Goal: Navigation & Orientation: Find specific page/section

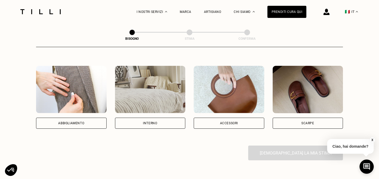
scroll to position [85, 0]
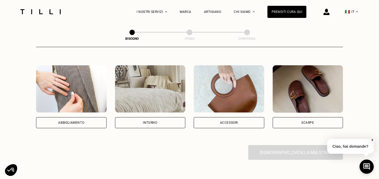
click at [87, 120] on div "Abbigliamento" at bounding box center [71, 122] width 70 height 11
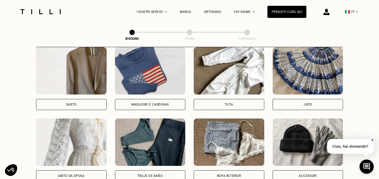
scroll to position [293, 0]
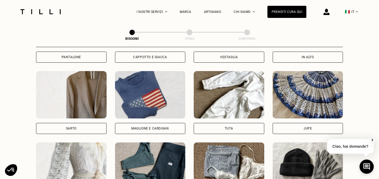
click at [91, 130] on div "Sarto" at bounding box center [71, 128] width 70 height 11
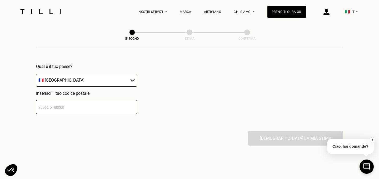
scroll to position [516, 0]
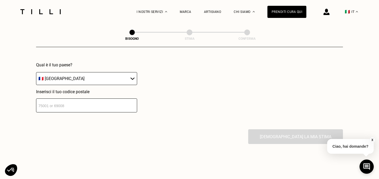
click at [124, 84] on select "🇦🇹 [GEOGRAPHIC_DATA] 🇧🇪 [GEOGRAPHIC_DATA] 🇧🇬 [GEOGRAPHIC_DATA] 🇨🇾 [MEDICAL_DATA…" at bounding box center [86, 78] width 101 height 13
select select "IT"
click at [36, 72] on select "🇦🇹 [GEOGRAPHIC_DATA] 🇧🇪 [GEOGRAPHIC_DATA] 🇧🇬 [GEOGRAPHIC_DATA] 🇨🇾 [MEDICAL_DATA…" at bounding box center [86, 78] width 101 height 13
click at [123, 102] on input "number" at bounding box center [86, 105] width 101 height 14
type input "24127"
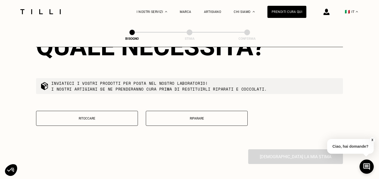
scroll to position [630, 0]
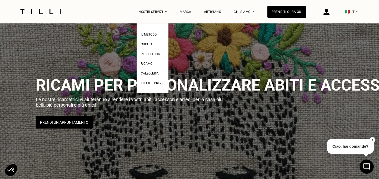
click at [154, 53] on span "Pelletteria" at bounding box center [150, 54] width 19 height 4
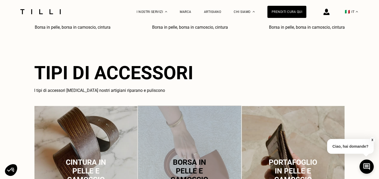
scroll to position [272, 0]
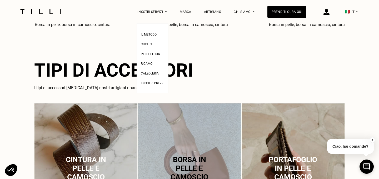
click at [149, 43] on span "Cucito" at bounding box center [146, 44] width 11 height 4
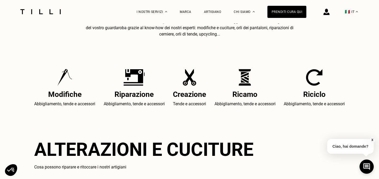
scroll to position [238, 0]
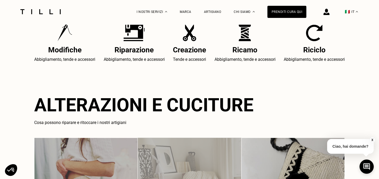
click at [181, 50] on h2 "Creazione" at bounding box center [189, 49] width 33 height 9
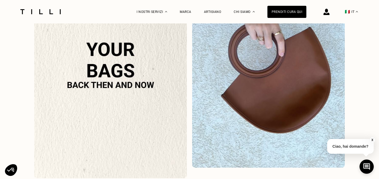
scroll to position [272, 0]
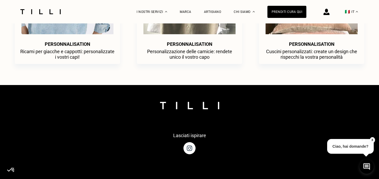
scroll to position [70, 0]
